Goal: Task Accomplishment & Management: Complete application form

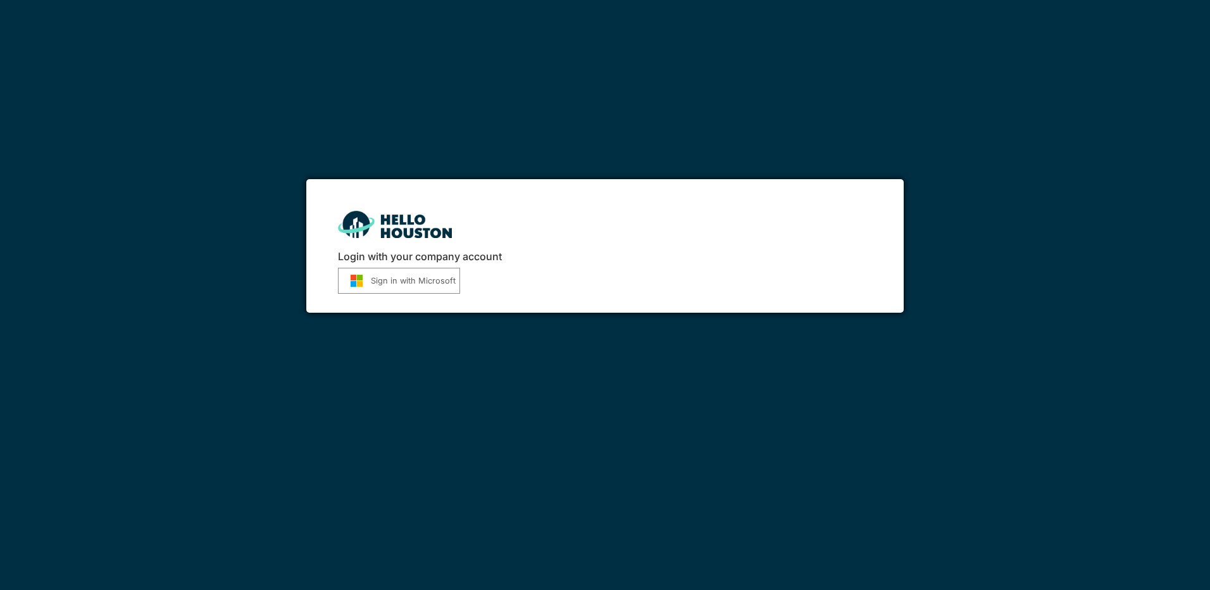
click at [380, 278] on button "Sign in with Microsoft" at bounding box center [399, 281] width 122 height 26
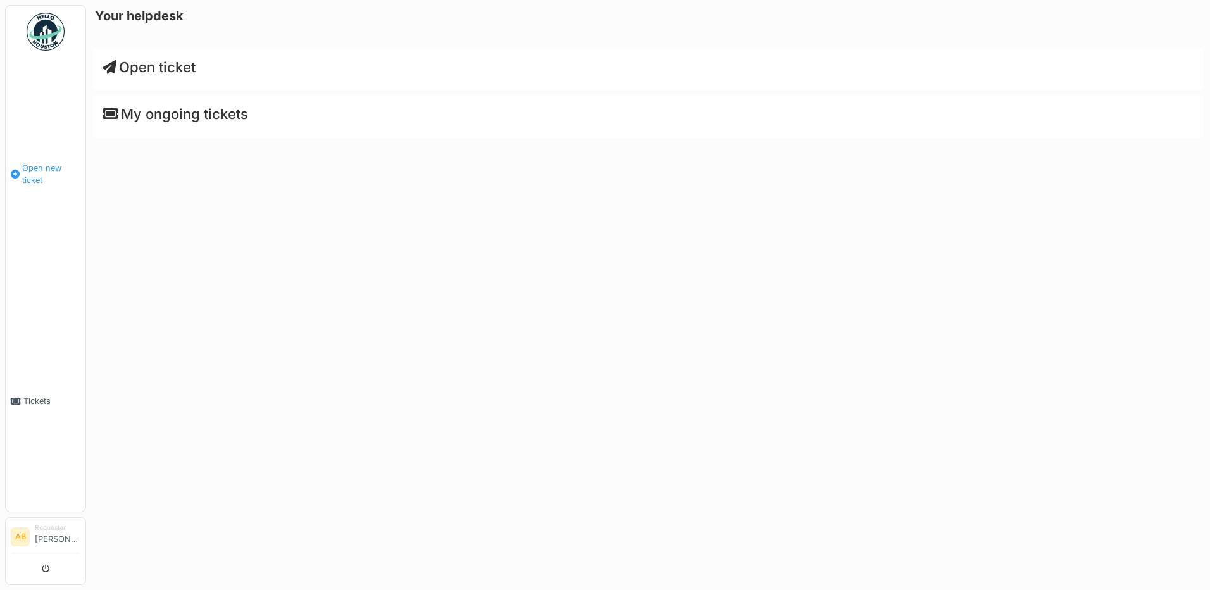
click at [39, 172] on span "Open new ticket" at bounding box center [51, 174] width 58 height 24
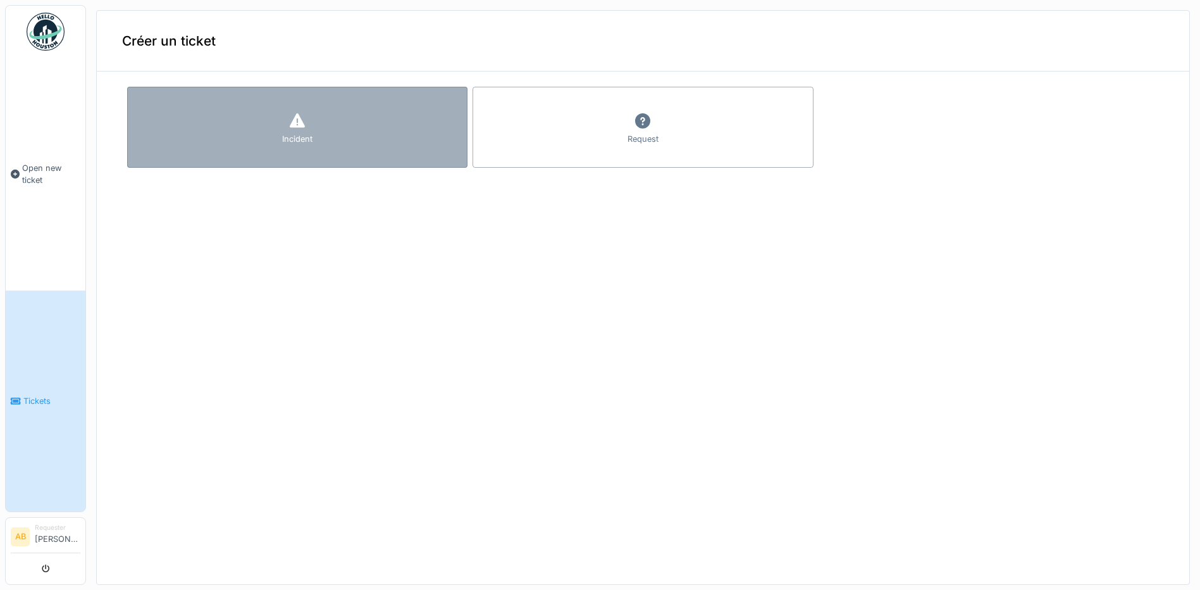
click at [299, 133] on div "Incident" at bounding box center [297, 139] width 30 height 12
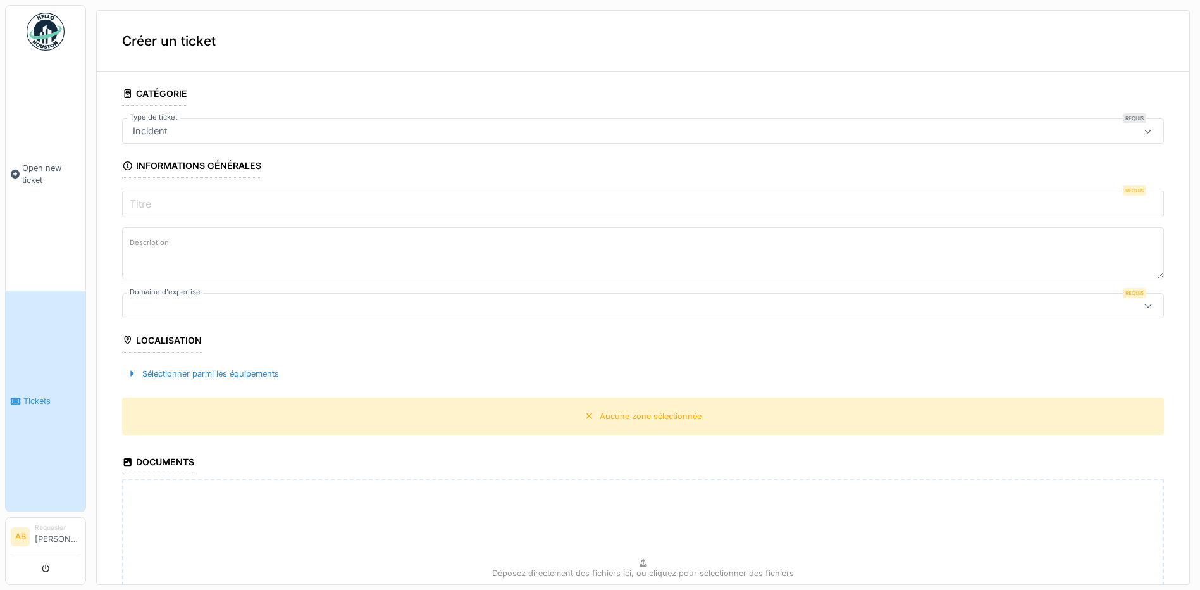
click at [175, 345] on div "Localisation" at bounding box center [162, 342] width 80 height 22
click at [137, 347] on div "Localisation" at bounding box center [162, 342] width 80 height 22
click at [194, 302] on div at bounding box center [586, 306] width 917 height 14
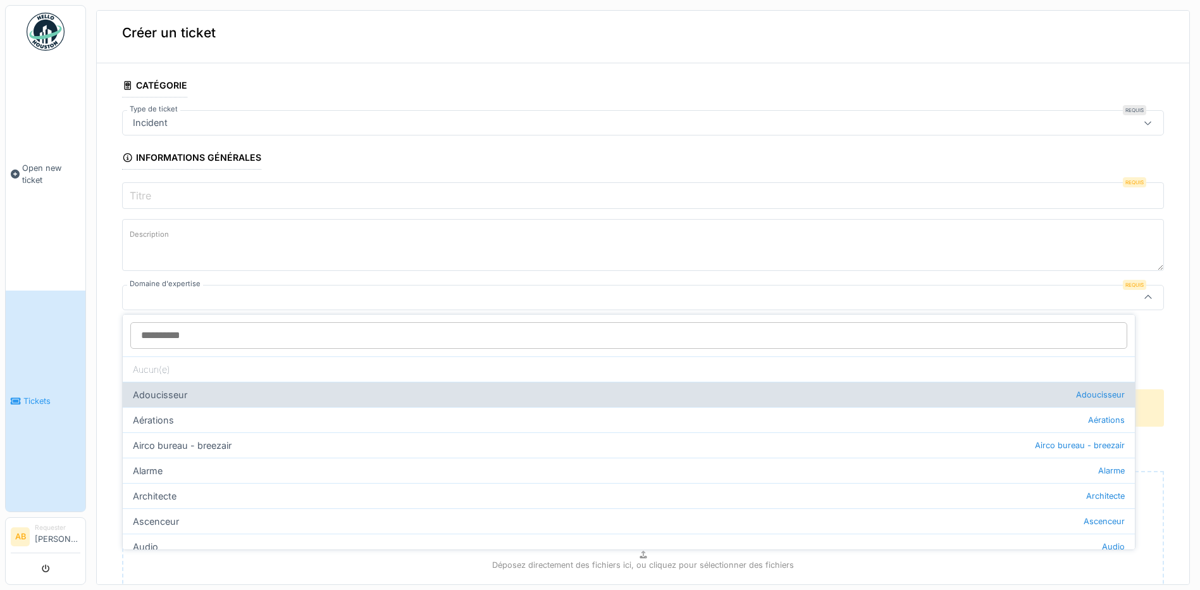
click at [185, 387] on div "Adoucisseur Adoucisseur" at bounding box center [629, 394] width 1012 height 25
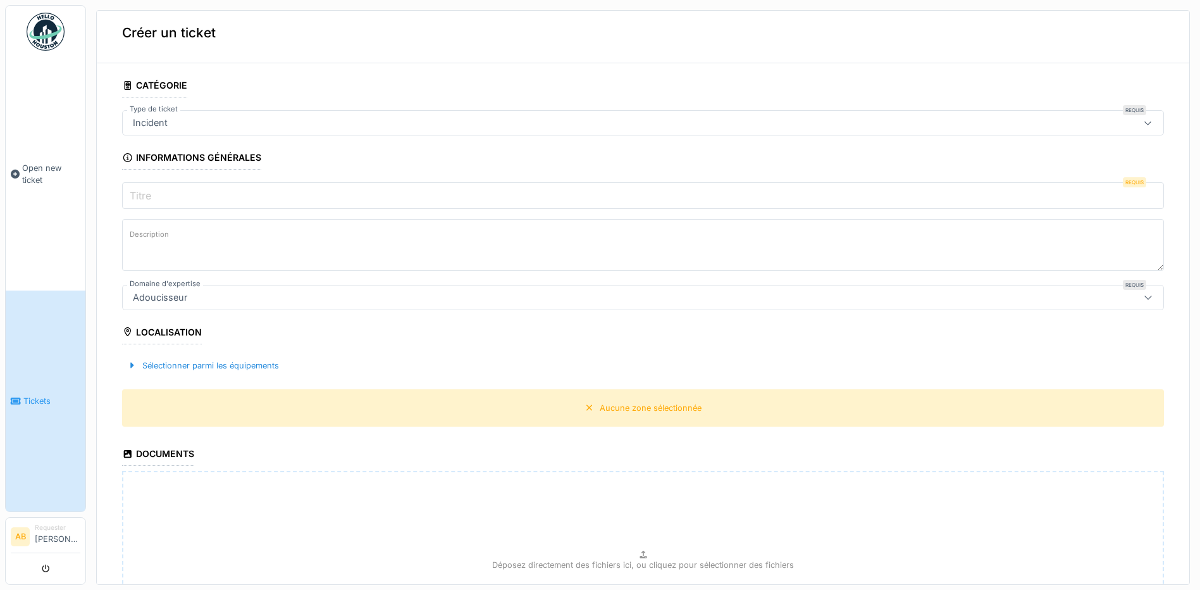
click at [168, 333] on div "Localisation" at bounding box center [162, 334] width 80 height 22
click at [600, 406] on div "Aucune zone sélectionnée" at bounding box center [651, 408] width 102 height 12
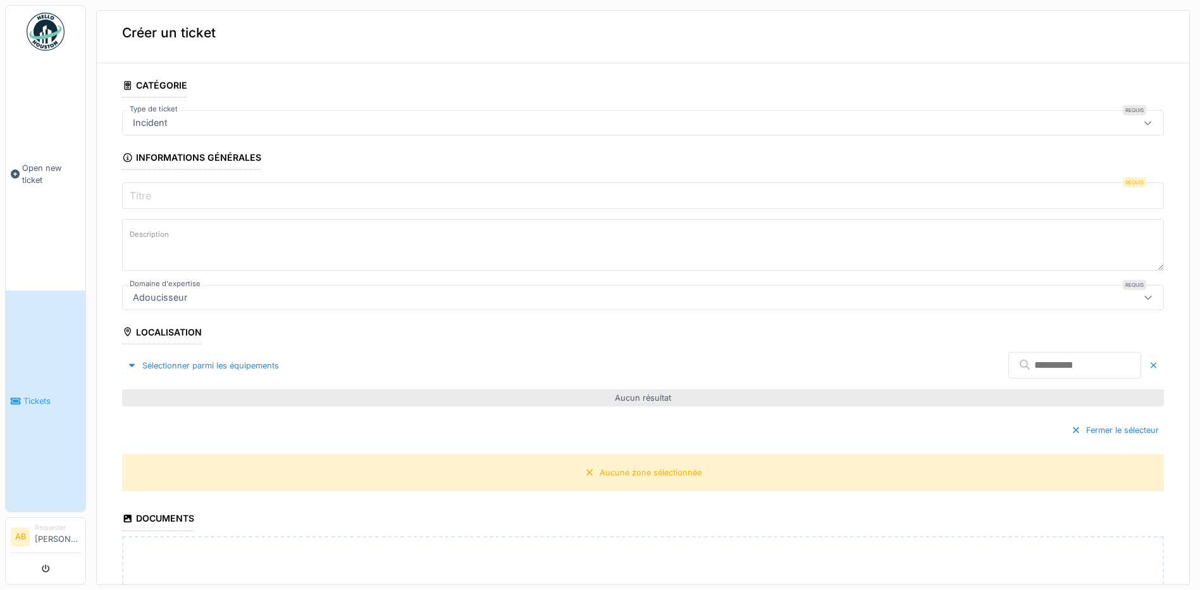
click at [476, 290] on div "Adoucisseur" at bounding box center [586, 297] width 917 height 14
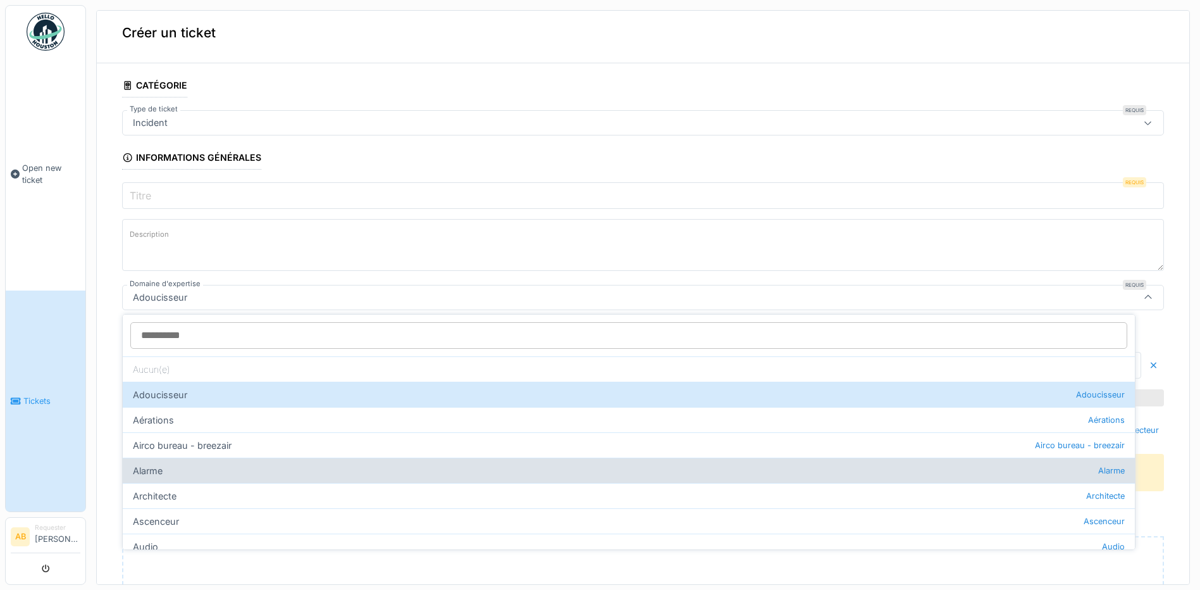
click at [242, 465] on div "Alarme Alarme" at bounding box center [629, 469] width 1012 height 25
type input "***"
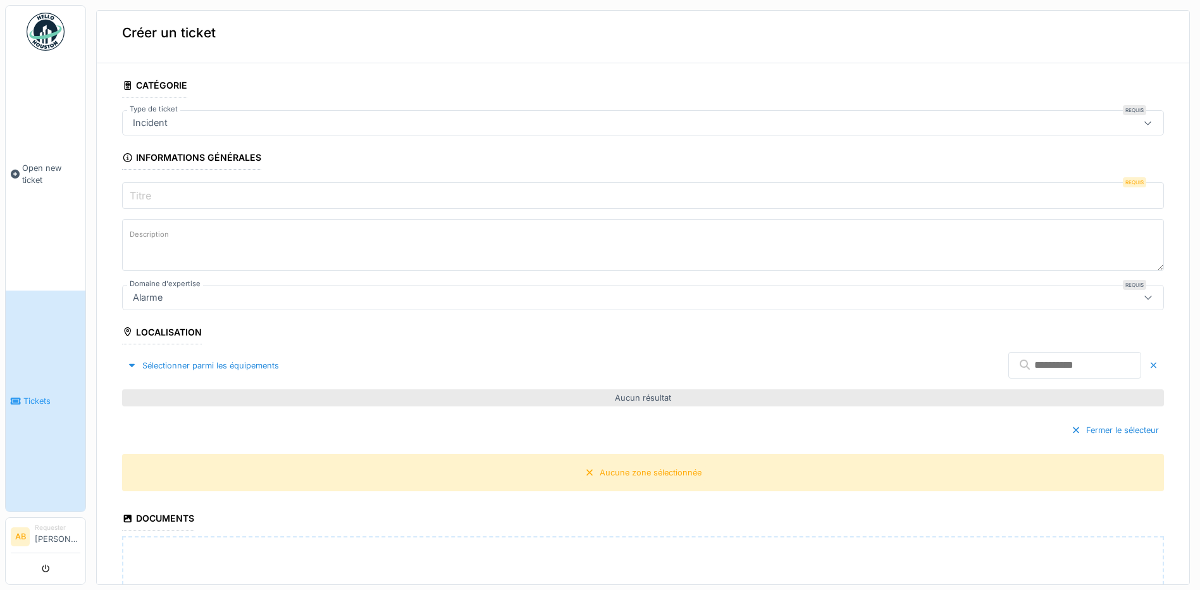
click at [651, 402] on div "Aucun résultat" at bounding box center [643, 397] width 1042 height 17
click at [617, 458] on div "Aucune zone sélectionnée" at bounding box center [643, 472] width 1042 height 37
click at [616, 466] on div "Aucune zone sélectionnée" at bounding box center [651, 472] width 102 height 12
click at [600, 473] on div "Aucune zone sélectionnée" at bounding box center [651, 472] width 102 height 12
click at [628, 466] on div "Aucune zone sélectionnée" at bounding box center [651, 472] width 102 height 12
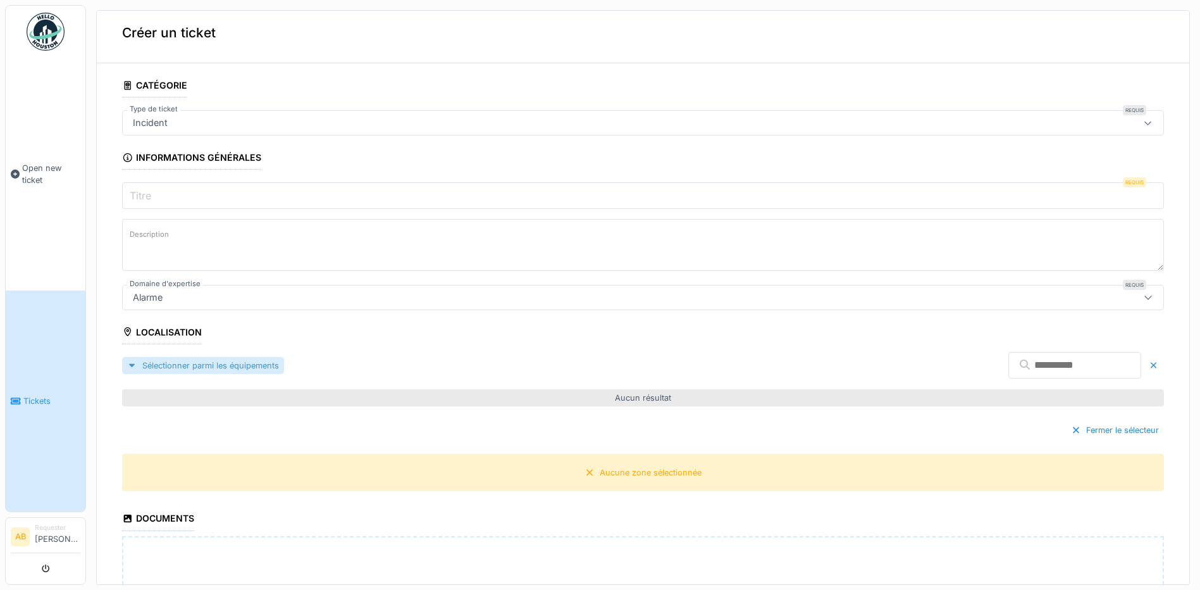
click at [186, 364] on div "Sélectionner parmi les équipements" at bounding box center [203, 365] width 162 height 17
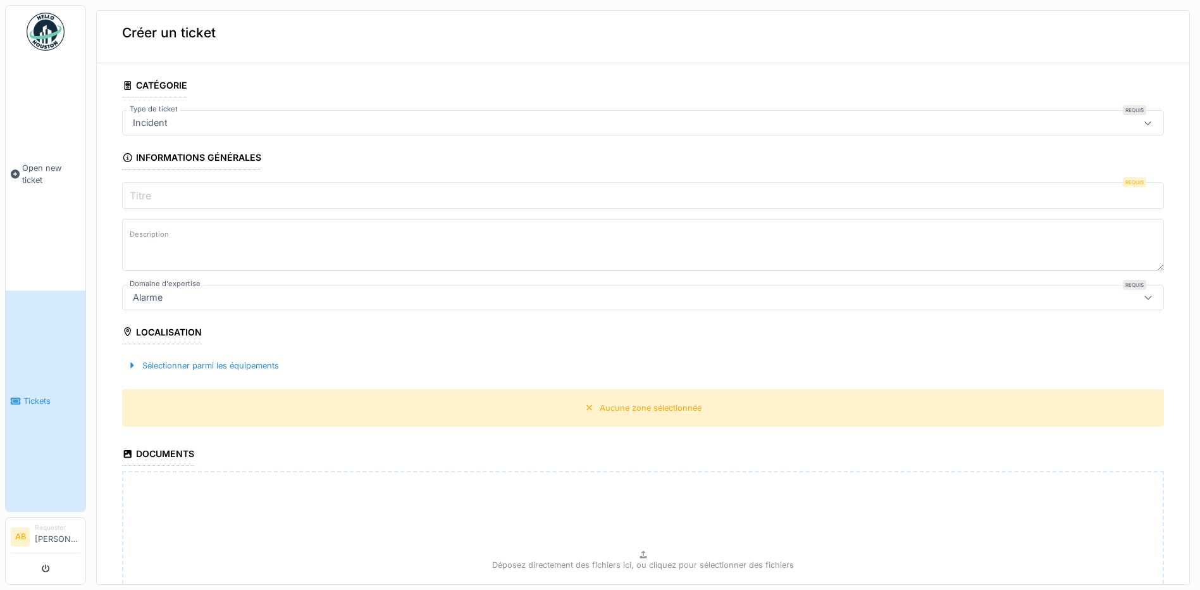
click at [166, 335] on div "Localisation" at bounding box center [162, 334] width 80 height 22
click at [121, 325] on div "**********" at bounding box center [643, 407] width 1093 height 669
click at [192, 328] on div "Localisation" at bounding box center [162, 334] width 80 height 22
click at [626, 411] on div "Aucune zone sélectionnée" at bounding box center [651, 408] width 102 height 12
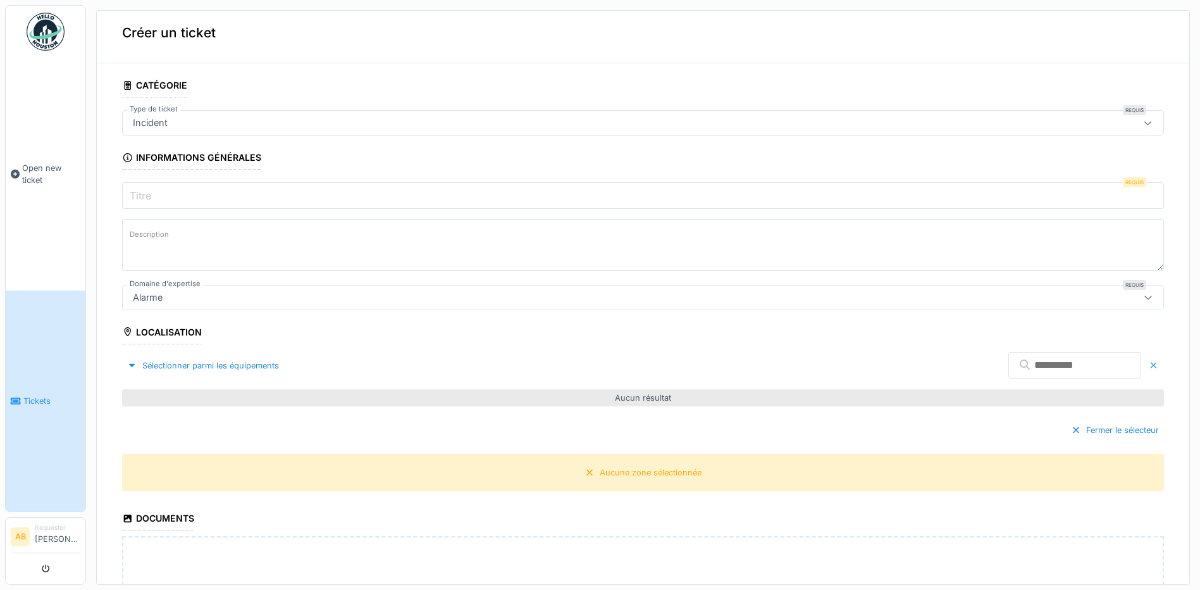
click at [1149, 364] on div at bounding box center [1154, 365] width 10 height 12
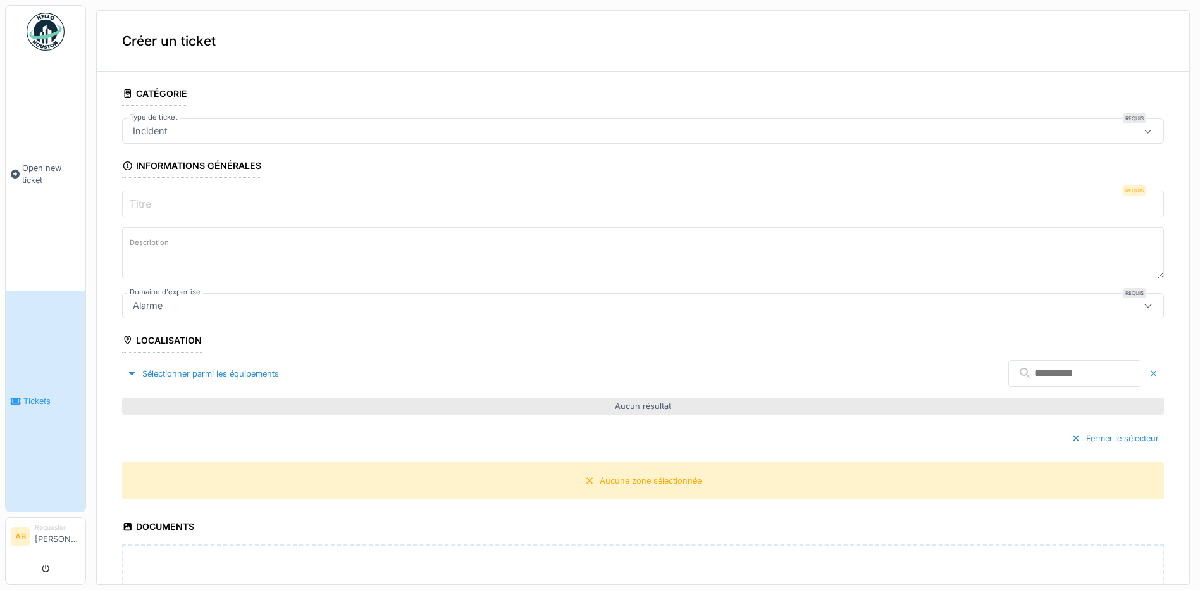
scroll to position [0, 0]
click at [45, 540] on li "Requester Alexandre Beugnies" at bounding box center [58, 536] width 46 height 27
